Goal: Information Seeking & Learning: Learn about a topic

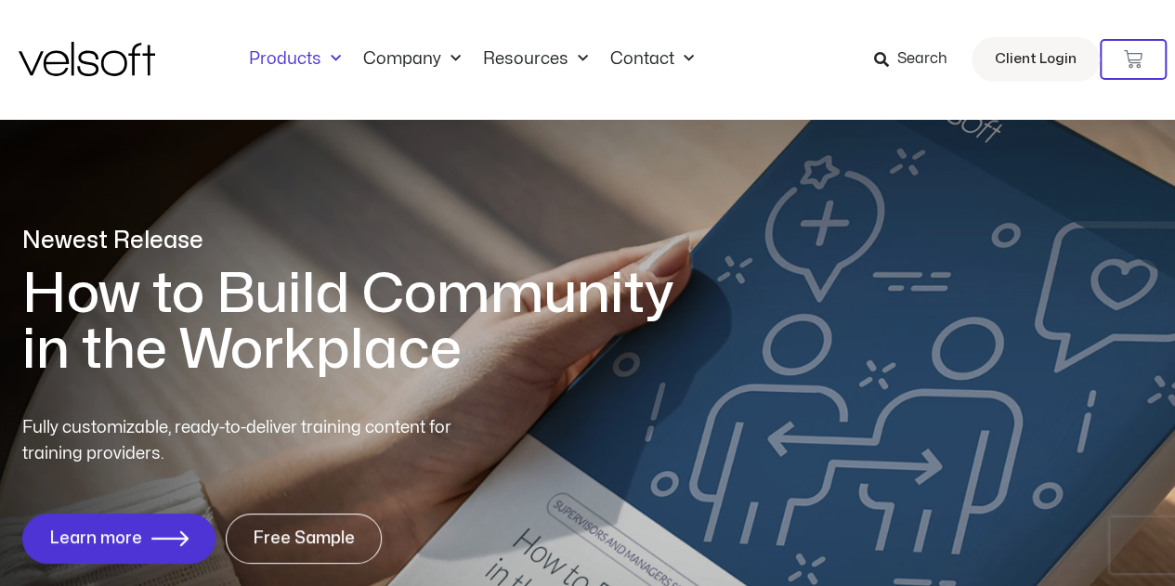
click at [321, 57] on span "Menu" at bounding box center [331, 59] width 20 height 31
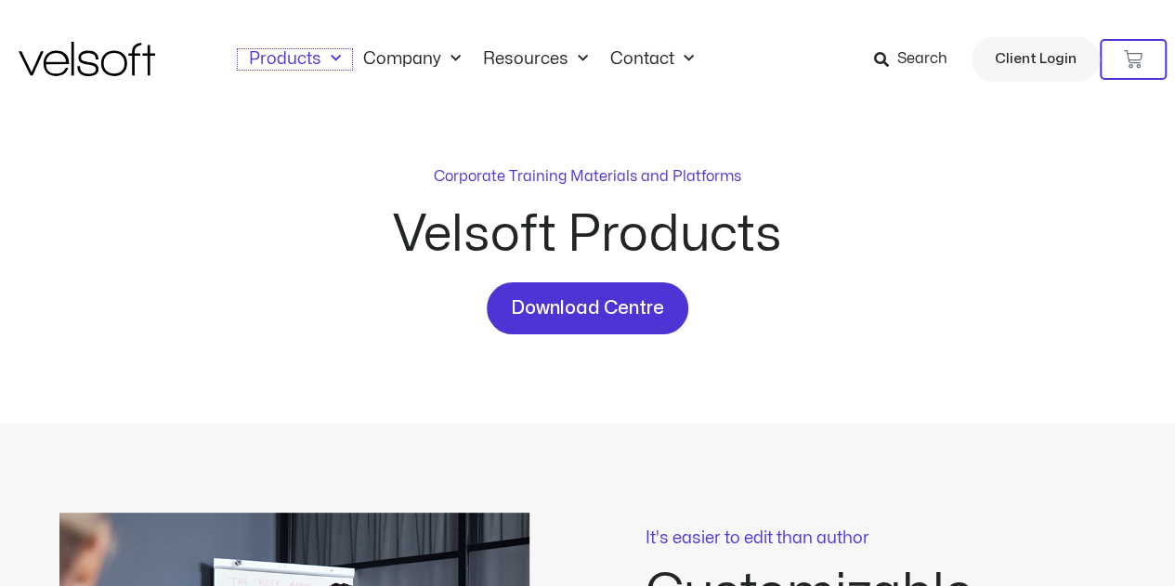
click at [321, 57] on span "Menu" at bounding box center [331, 59] width 20 height 31
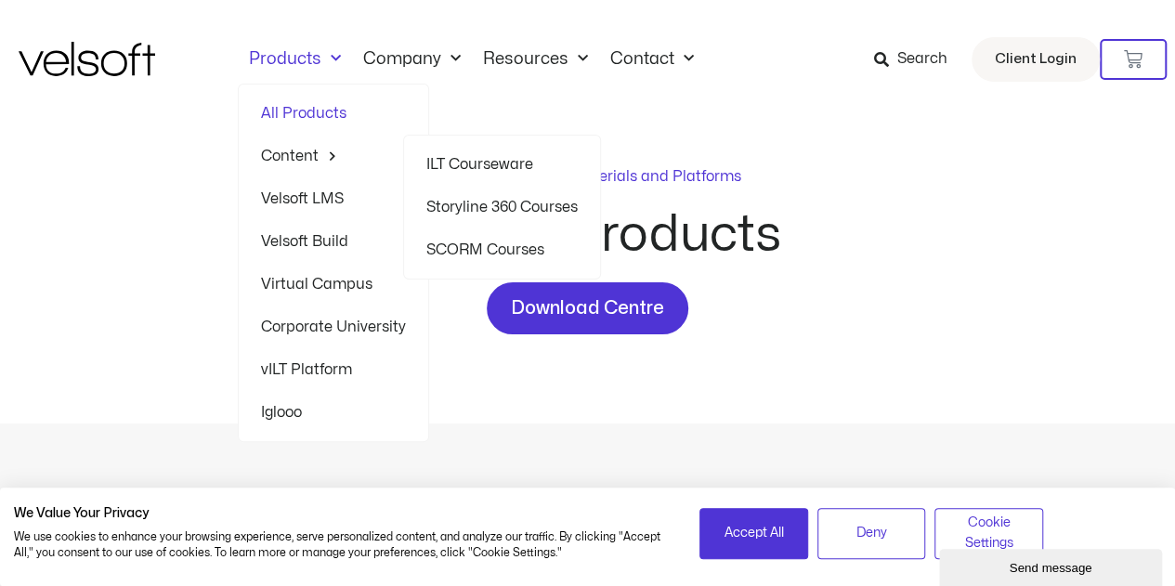
click at [293, 150] on link "Content" at bounding box center [333, 156] width 145 height 43
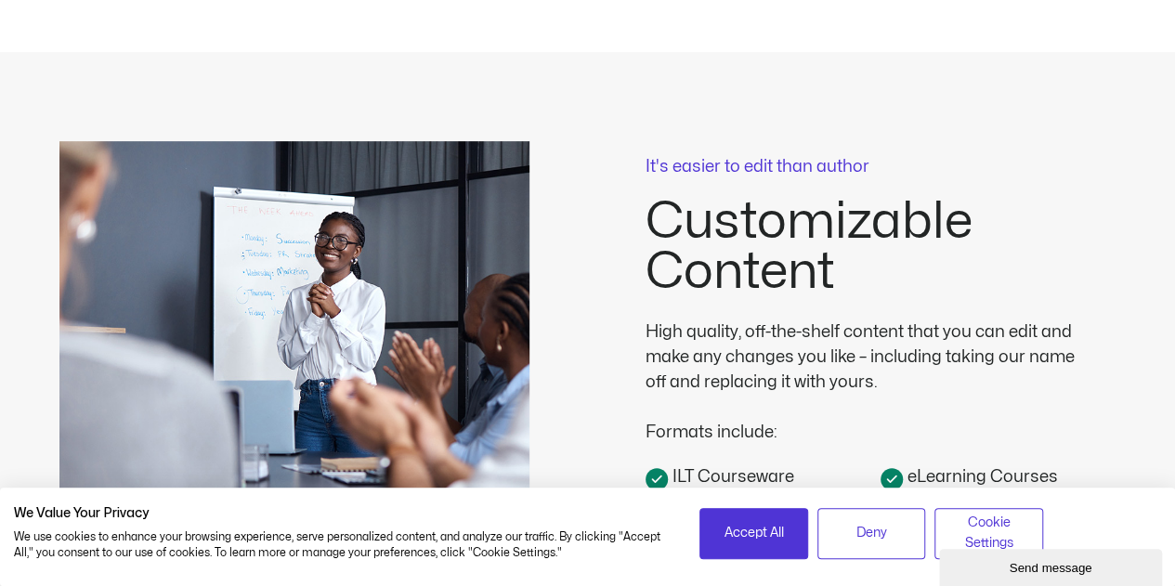
scroll to position [736, 0]
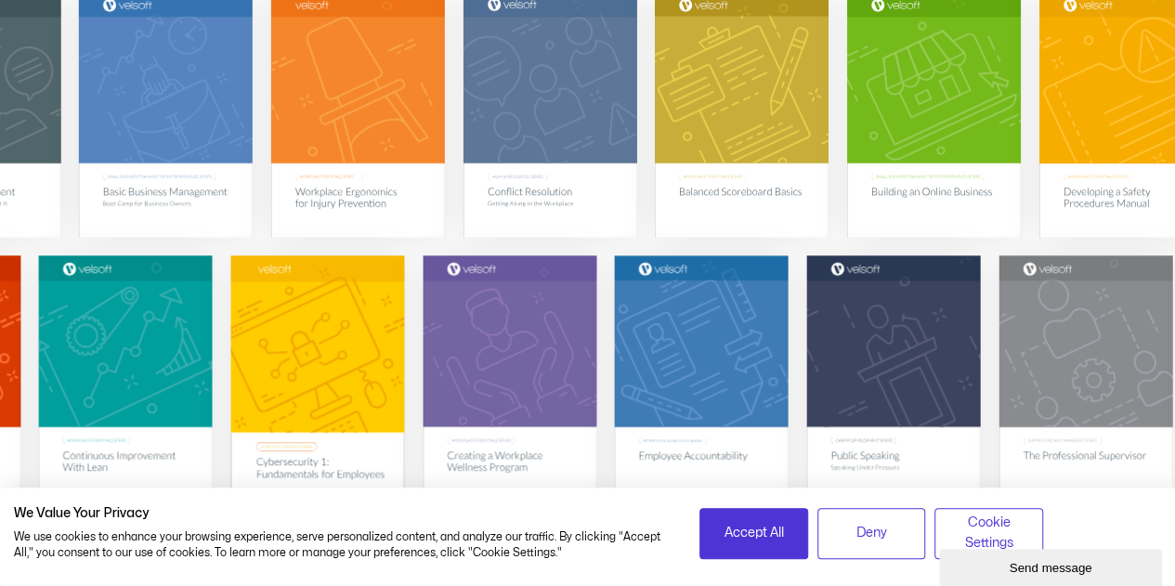
scroll to position [371, 0]
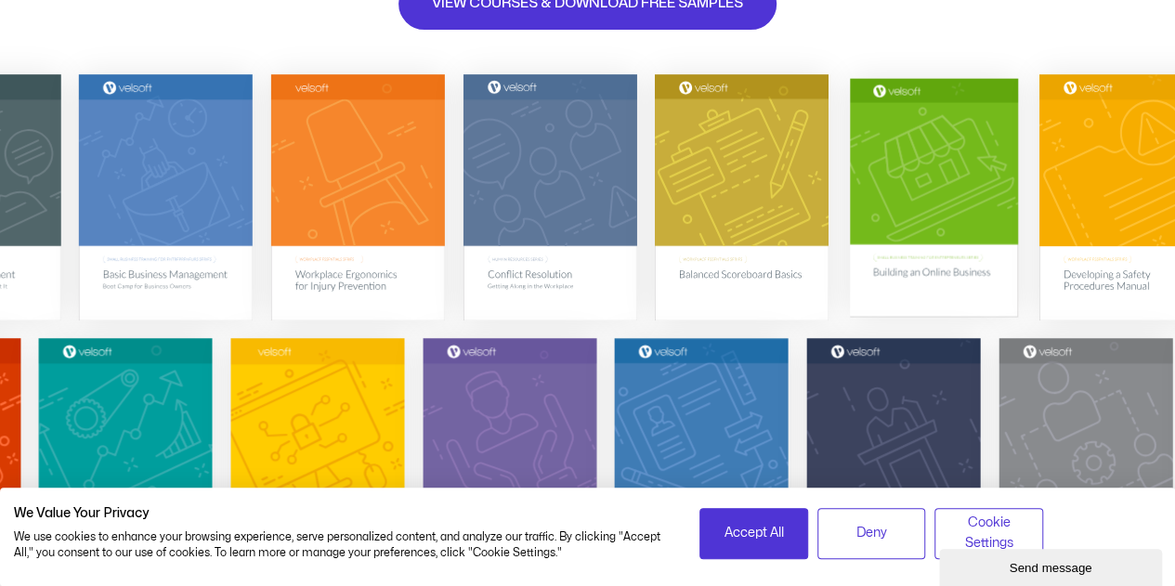
click at [917, 264] on img at bounding box center [934, 196] width 168 height 239
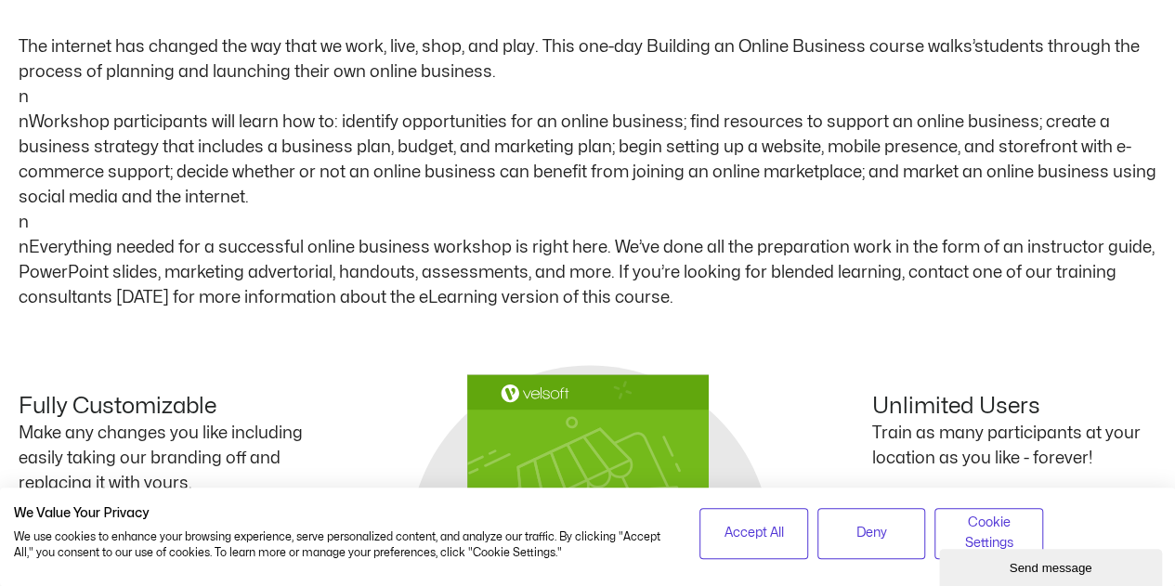
scroll to position [1114, 0]
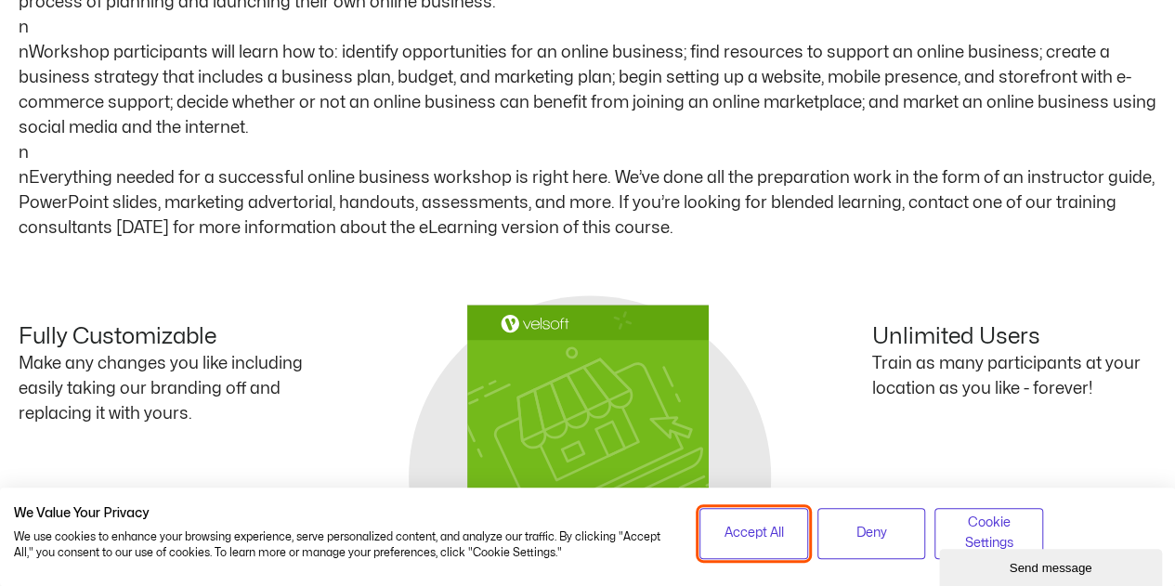
click at [760, 538] on span "Accept All" at bounding box center [752, 533] width 59 height 20
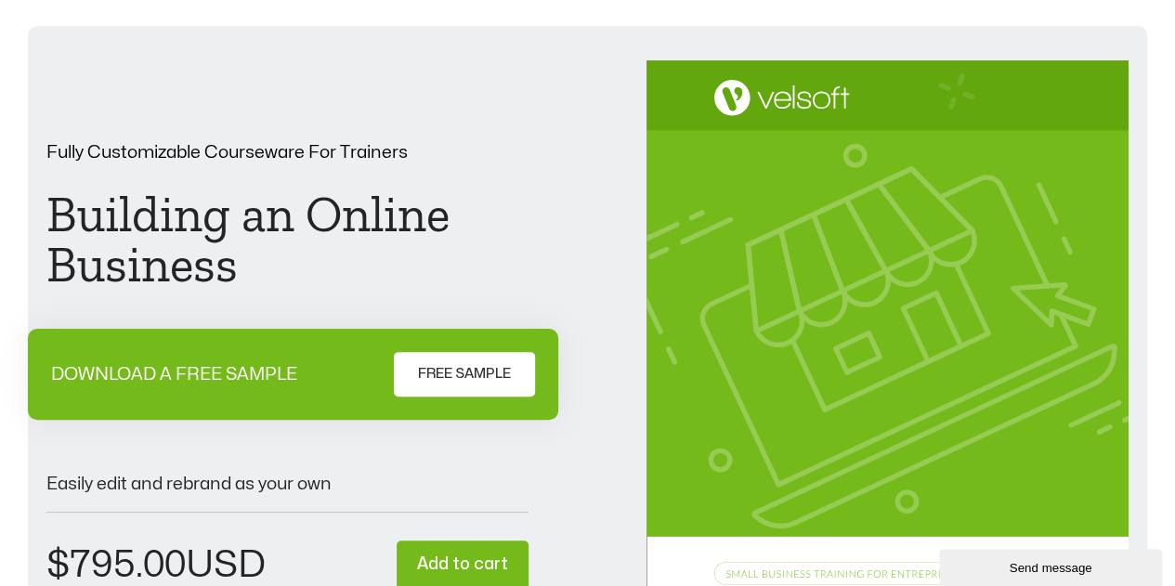
scroll to position [0, 0]
